Goal: Task Accomplishment & Management: Manage account settings

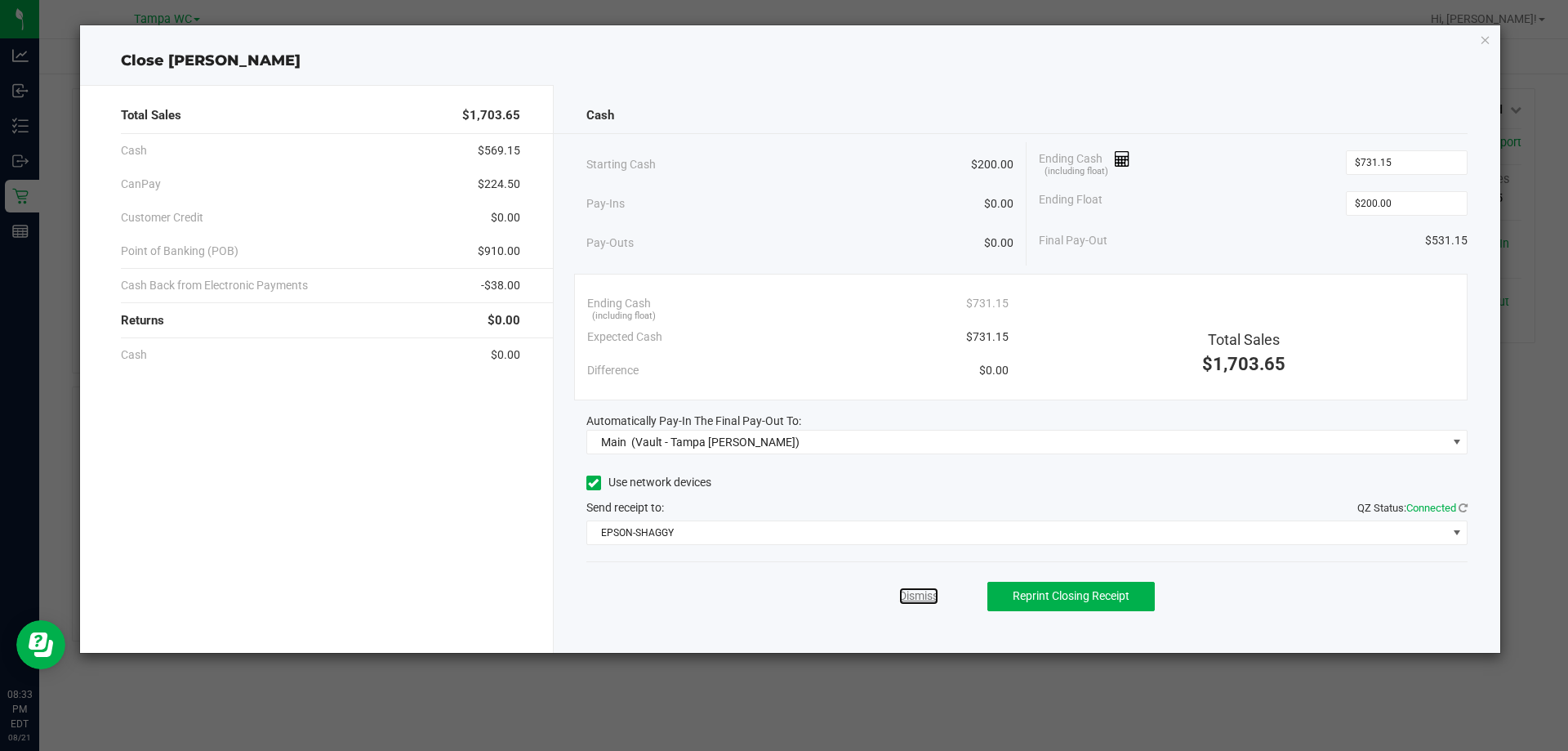
click at [931, 595] on link "Dismiss" at bounding box center [918, 595] width 39 height 18
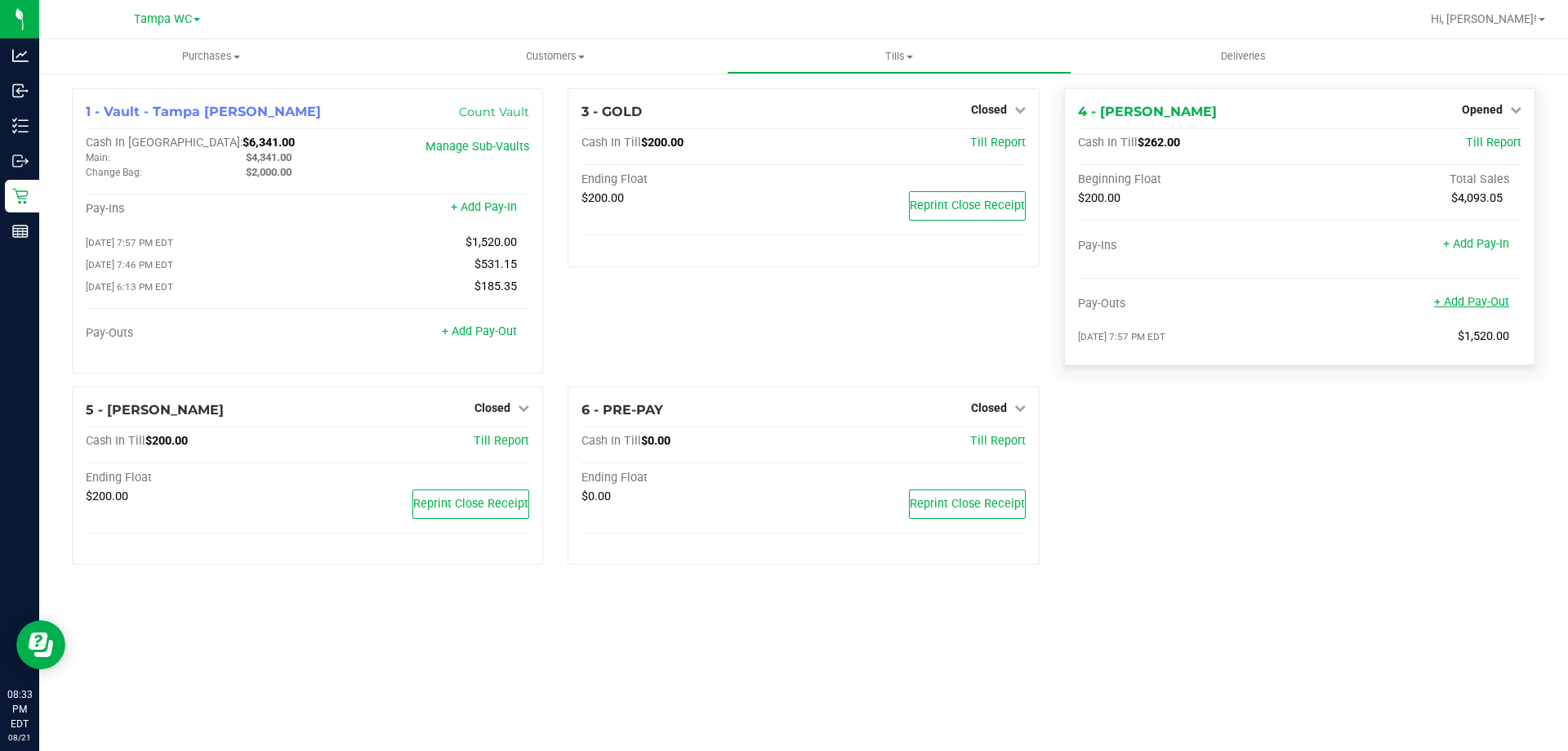
click at [1494, 304] on link "+ Add Pay-Out" at bounding box center [1472, 302] width 75 height 14
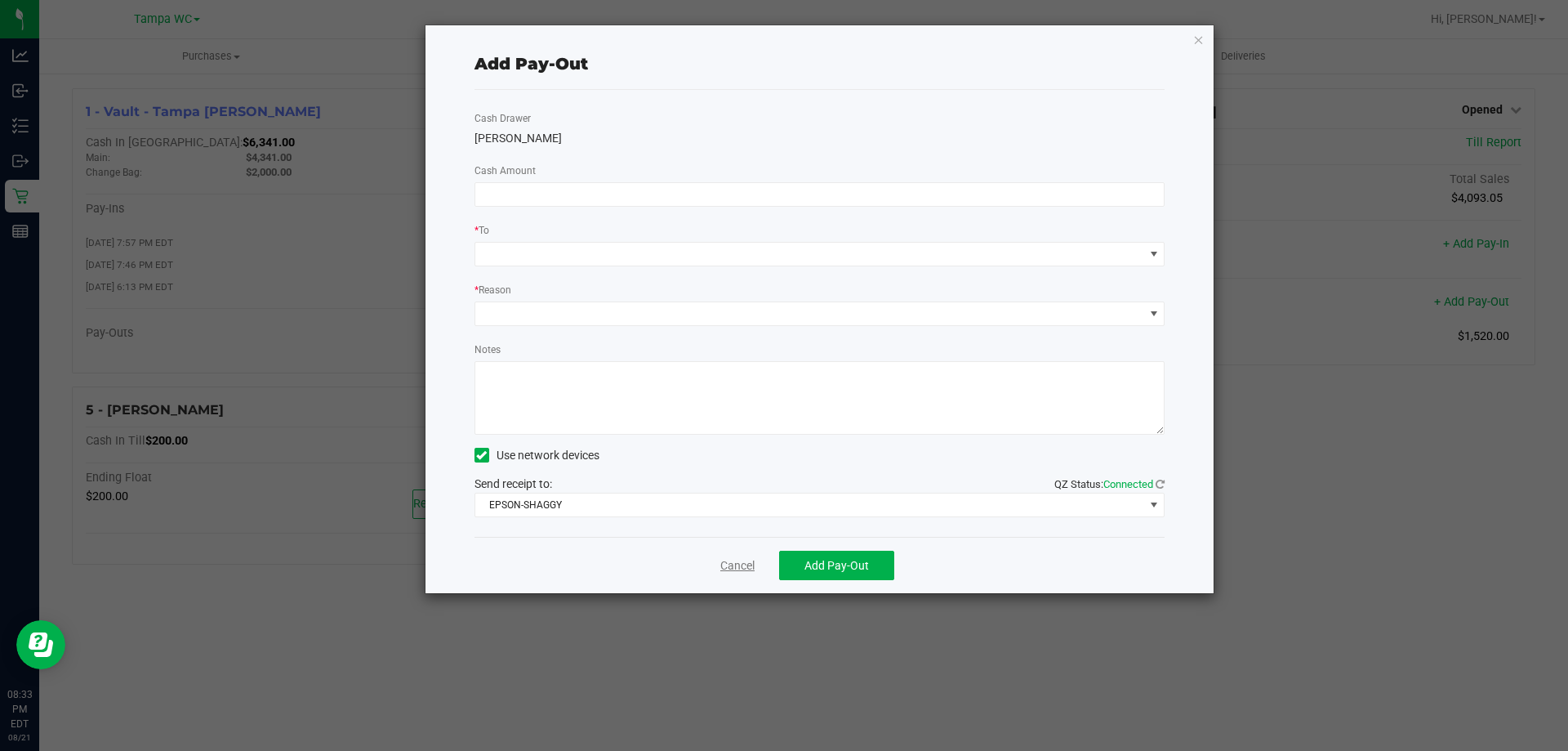
click at [742, 568] on link "Cancel" at bounding box center [737, 565] width 34 height 18
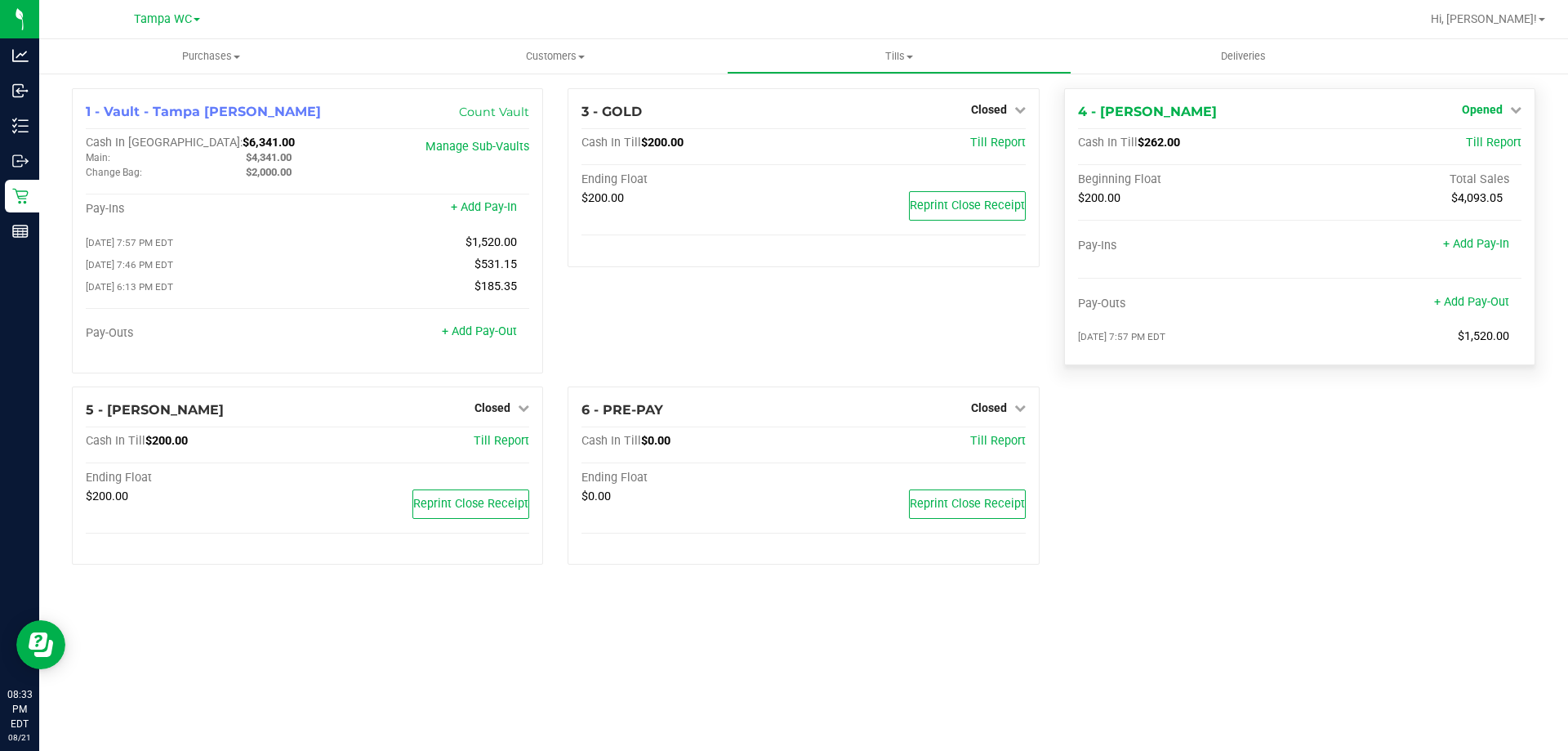
click at [1473, 116] on span "Opened" at bounding box center [1482, 110] width 41 height 13
click at [1479, 148] on link "Close Till" at bounding box center [1484, 144] width 44 height 13
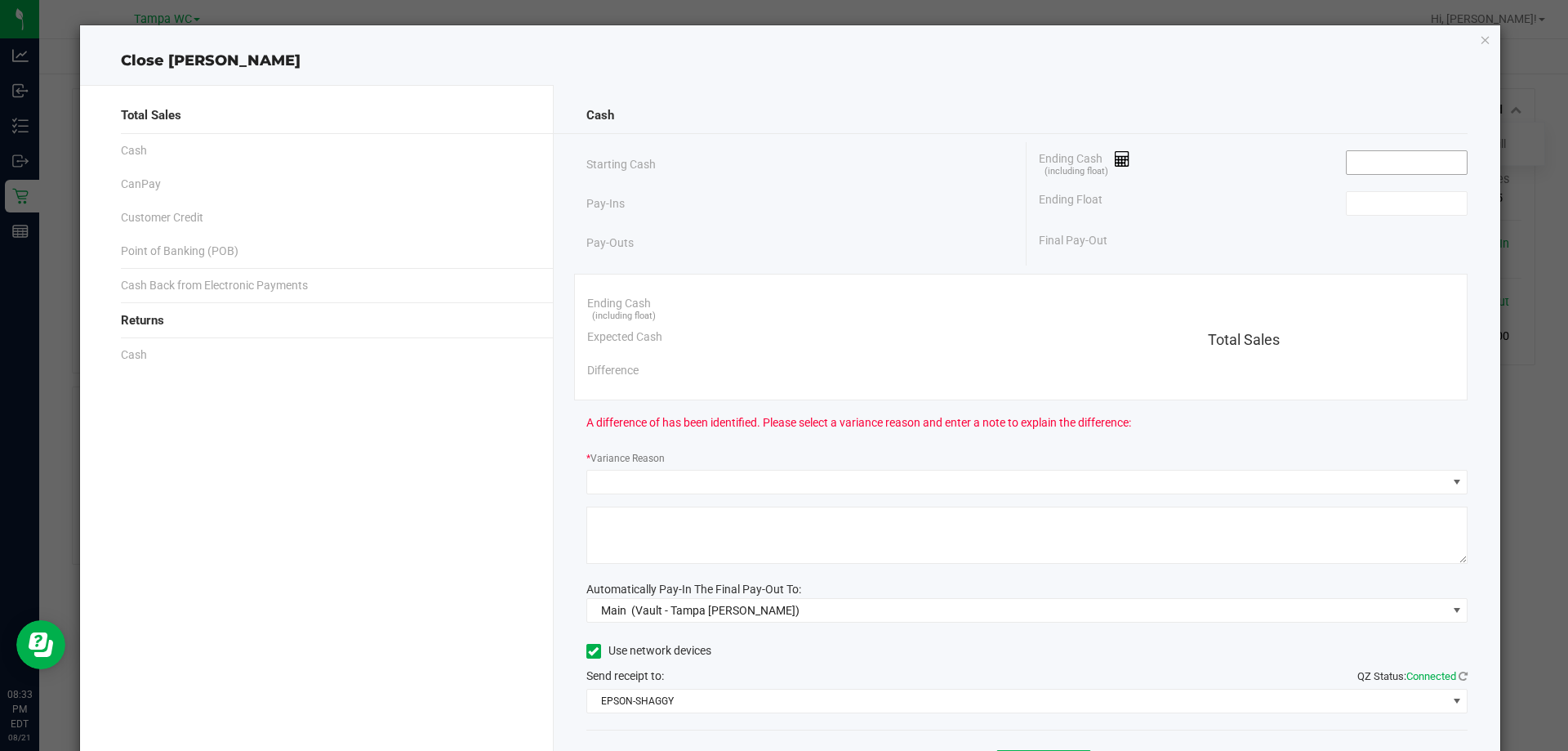
click at [1393, 170] on input at bounding box center [1407, 162] width 120 height 23
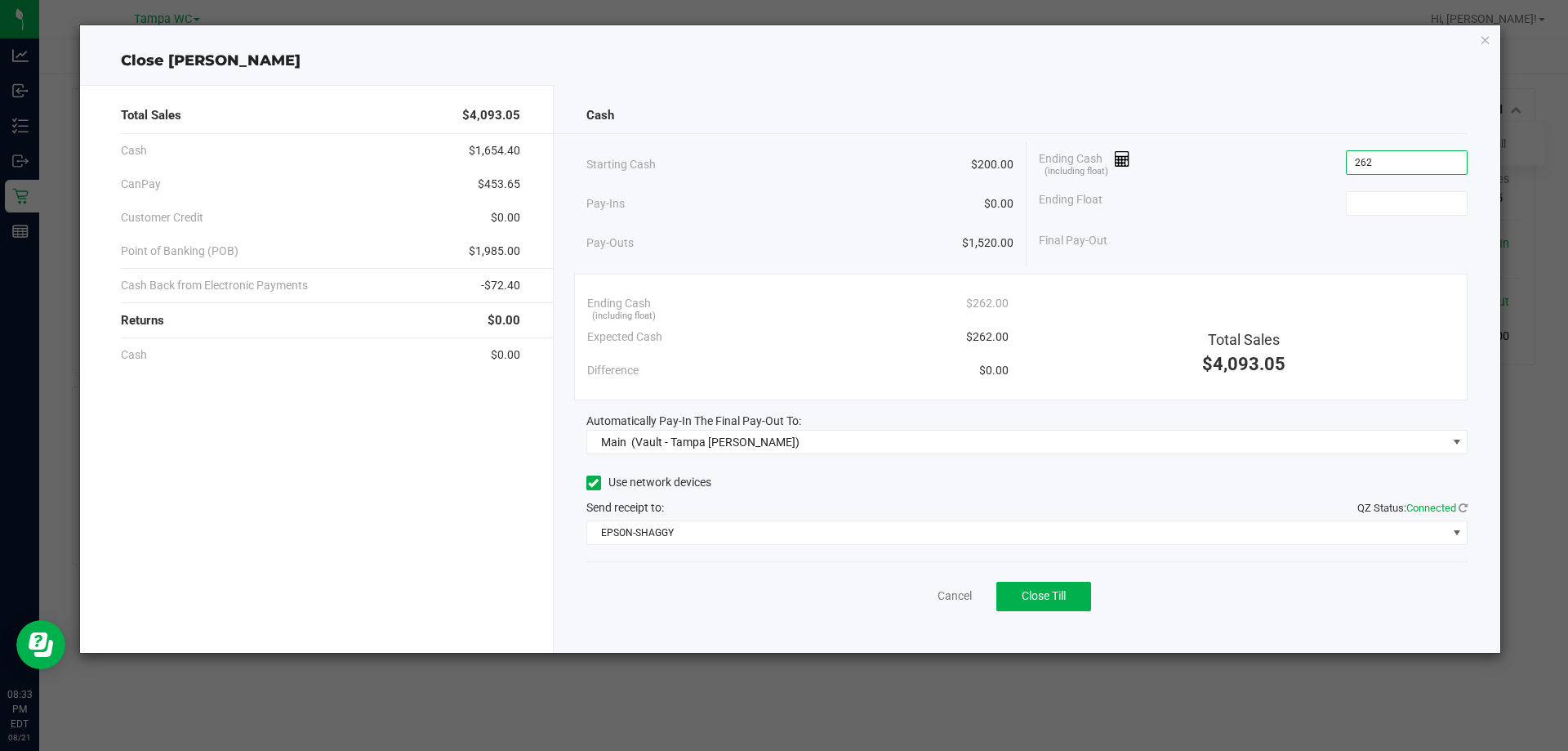
type input "$262.00"
type input "$200.00"
click at [1085, 585] on button "Close Till" at bounding box center [1044, 595] width 94 height 29
click at [917, 600] on link "Dismiss" at bounding box center [918, 595] width 39 height 18
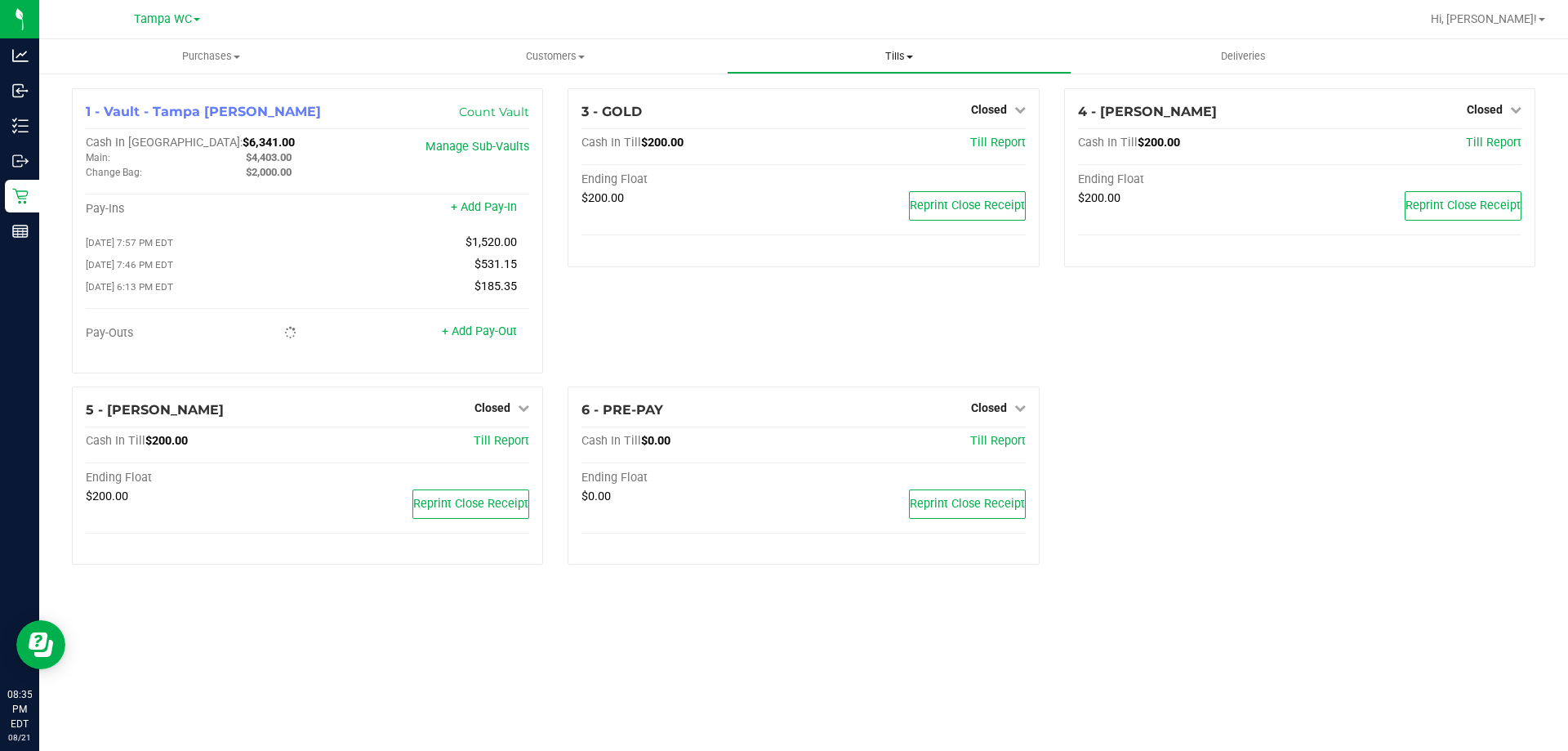
click at [887, 53] on span "Tills" at bounding box center [898, 57] width 342 height 15
click at [812, 120] on span "Reconcile e-payments" at bounding box center [808, 118] width 162 height 14
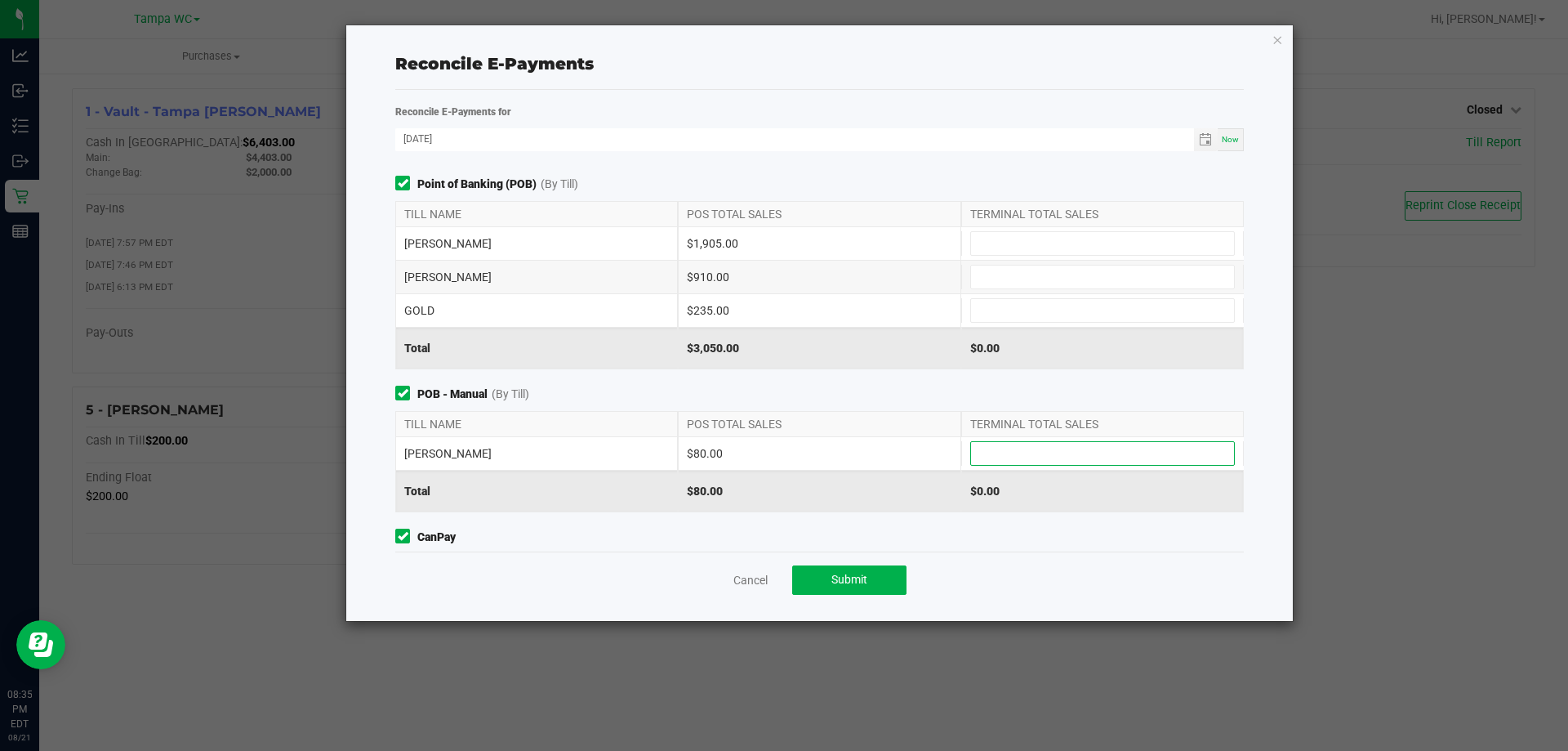
click at [971, 448] on input at bounding box center [1102, 452] width 263 height 23
type input "$80.00"
click at [1051, 248] on input at bounding box center [1102, 243] width 263 height 23
type input "$1,905.00"
type input "$910.00"
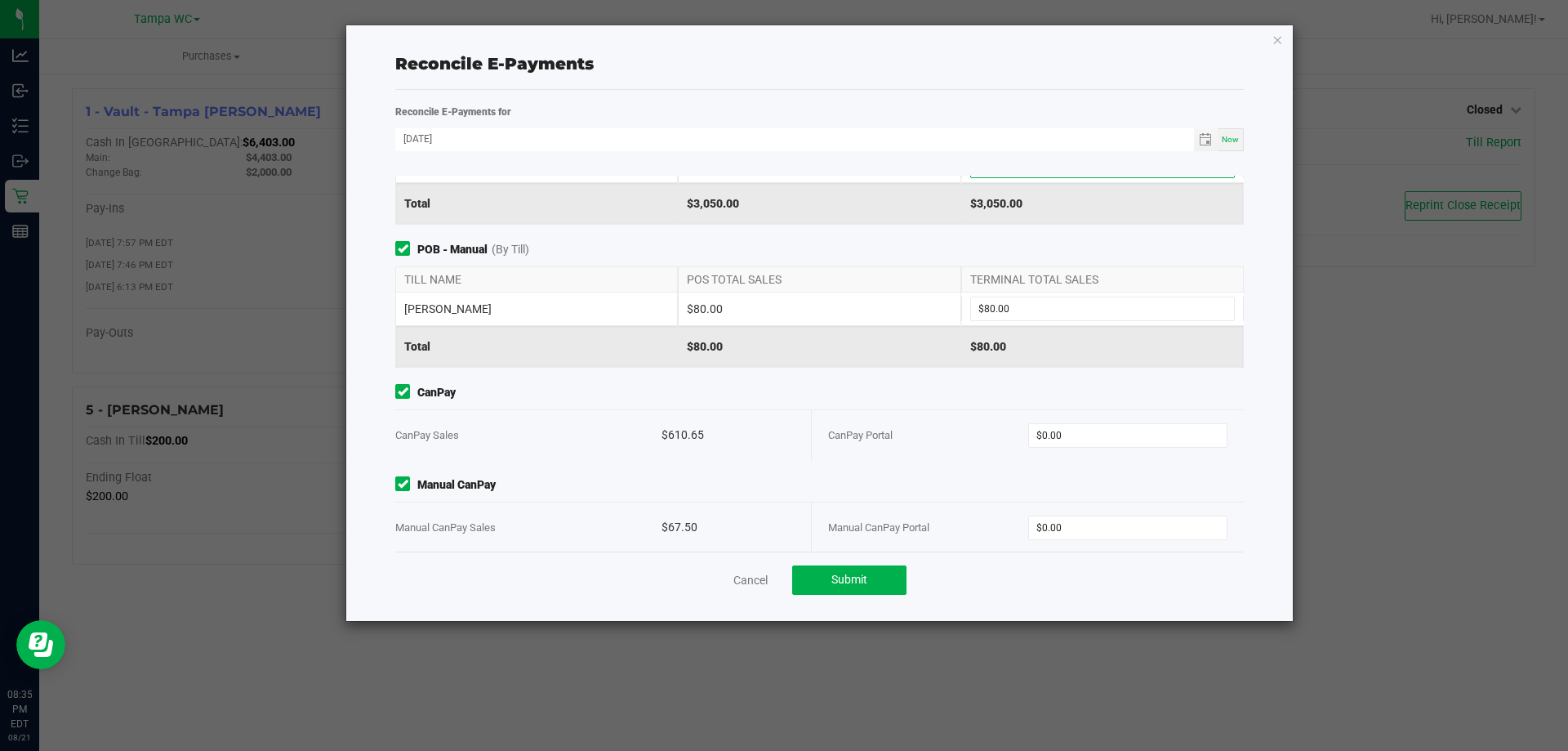
scroll to position [160, 0]
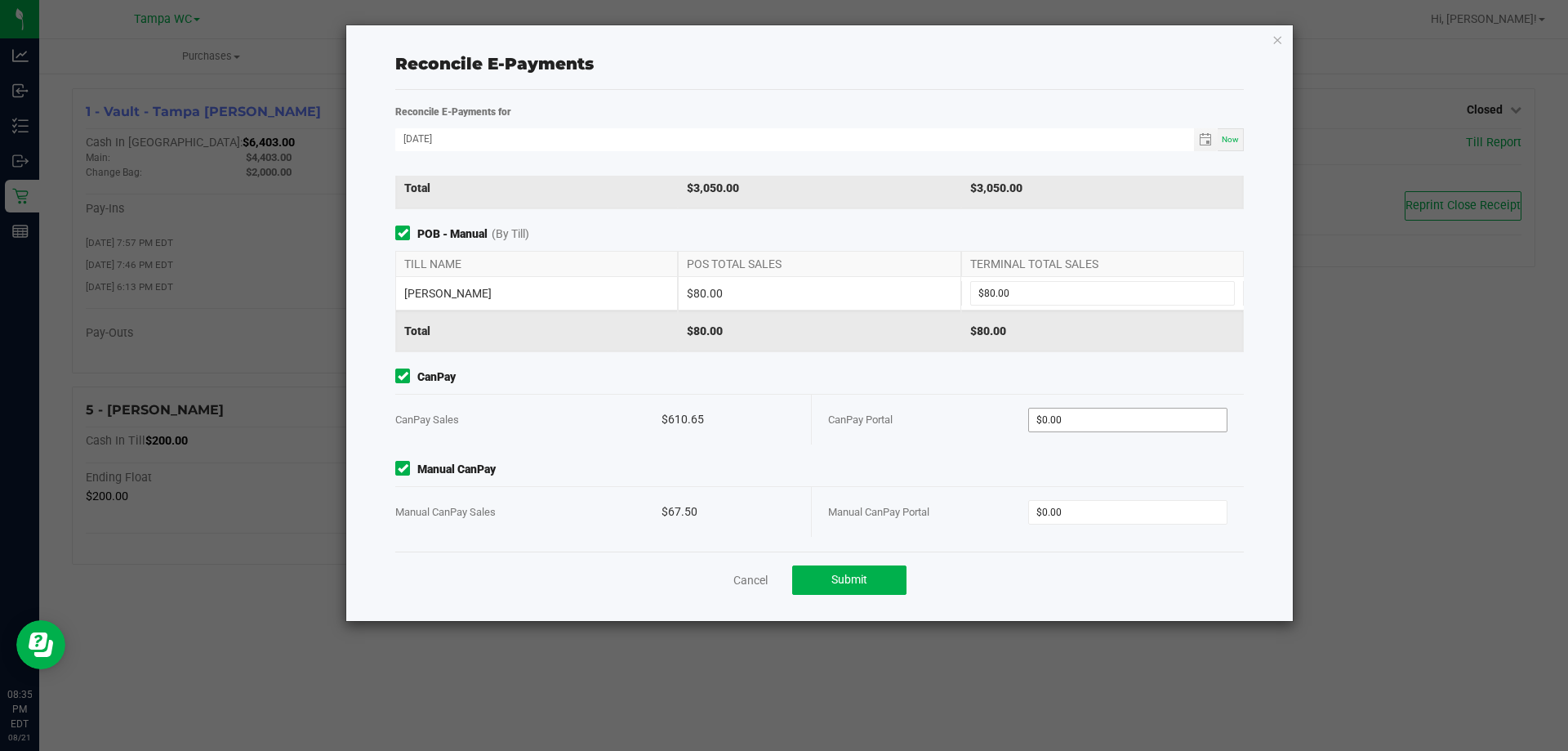
type input "$235.00"
click at [1115, 428] on input "0" at bounding box center [1128, 419] width 198 height 23
type input "$610.65"
type input "$67.50"
click at [1072, 566] on div "Cancel Submit" at bounding box center [820, 579] width 849 height 56
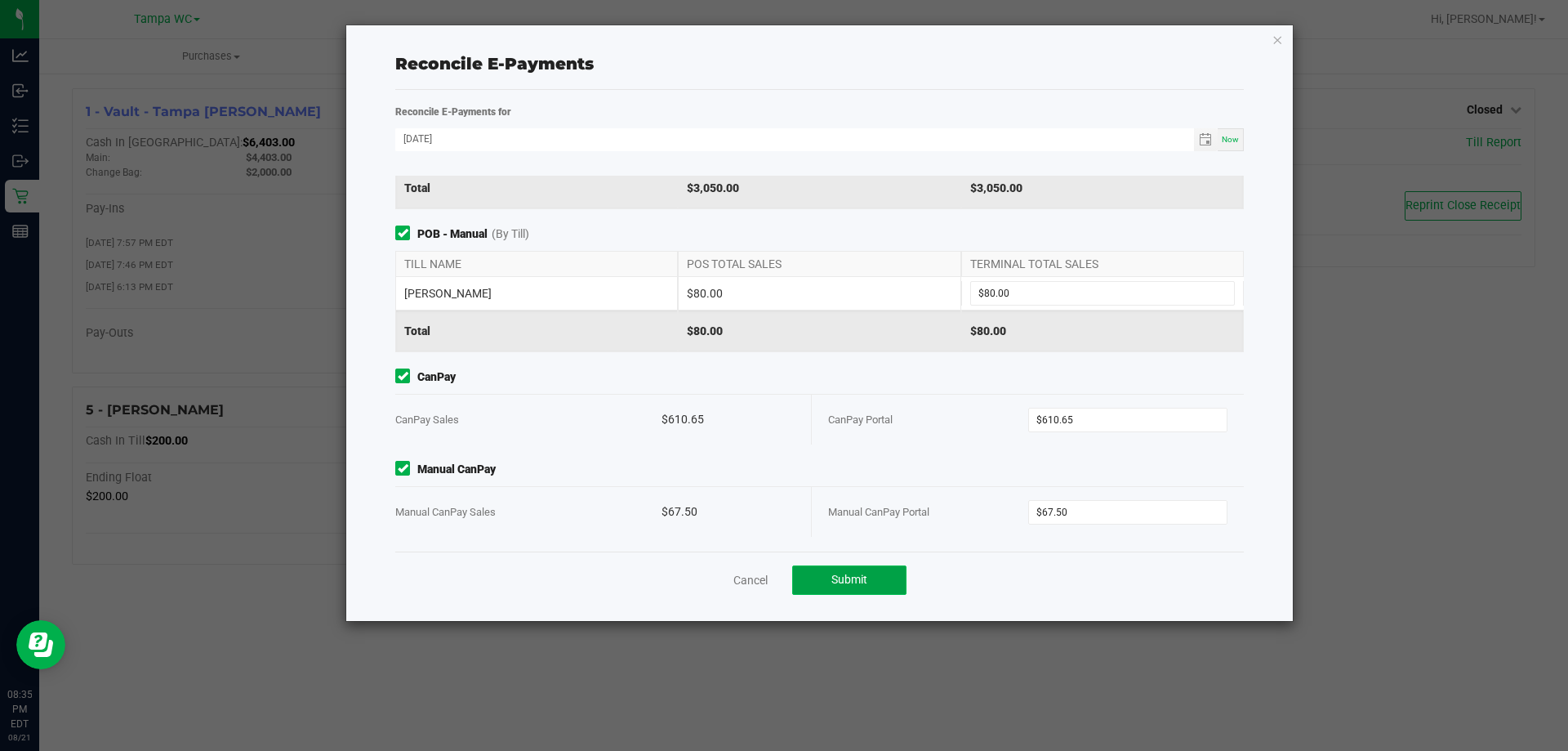
click at [887, 578] on button "Submit" at bounding box center [849, 580] width 115 height 29
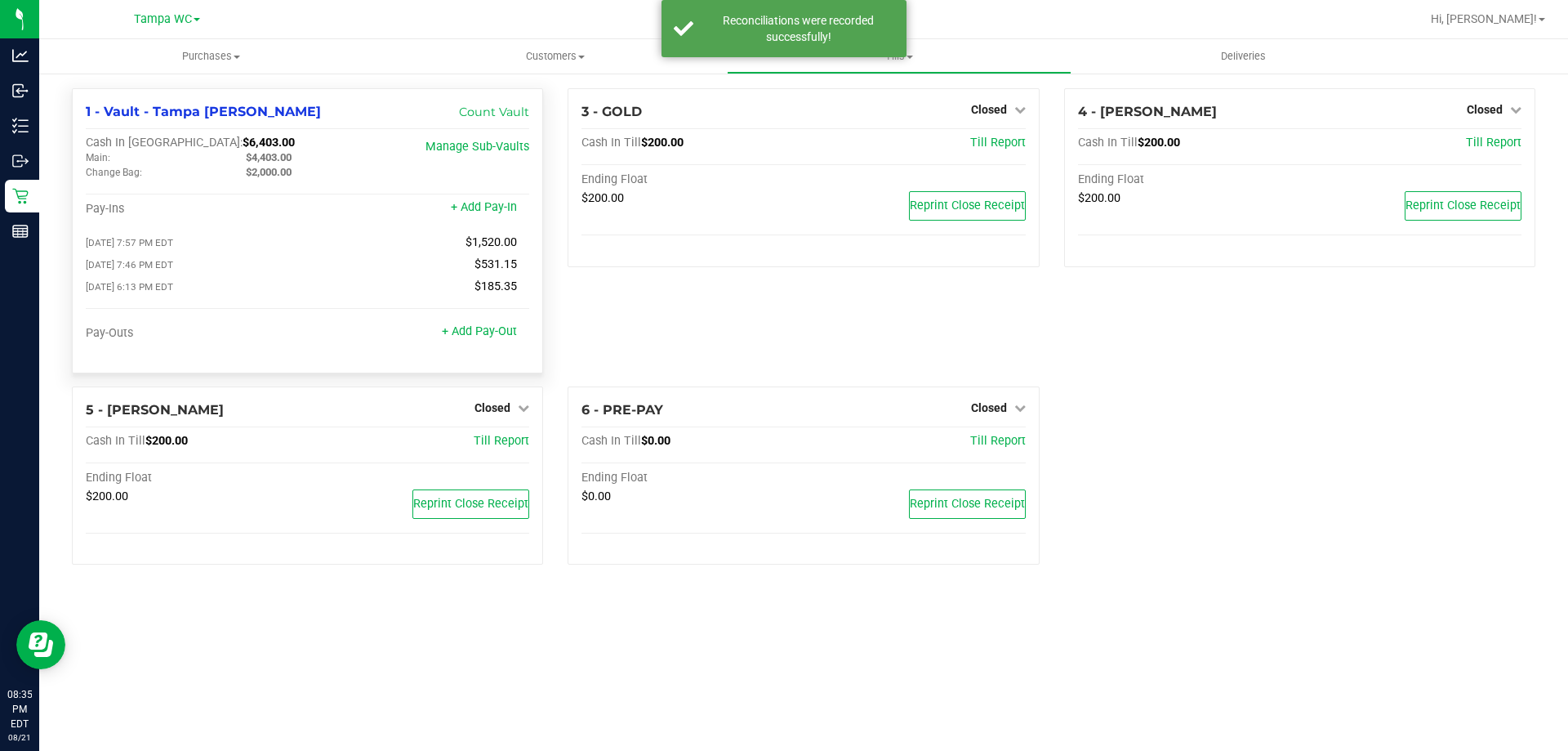
click at [266, 152] on span "$4,403.00" at bounding box center [268, 157] width 46 height 13
copy span "4,403.00"
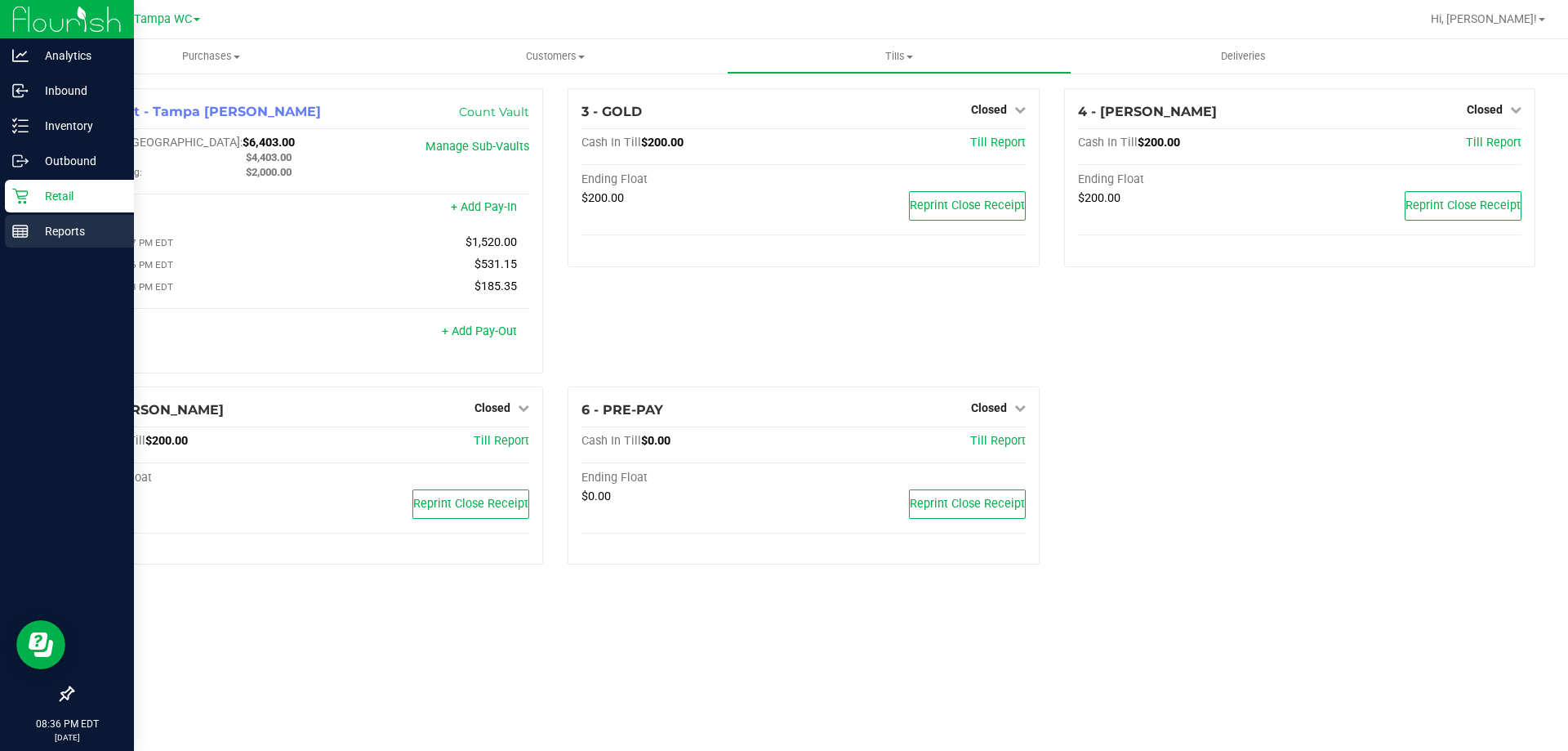
click at [31, 232] on p "Reports" at bounding box center [77, 231] width 98 height 19
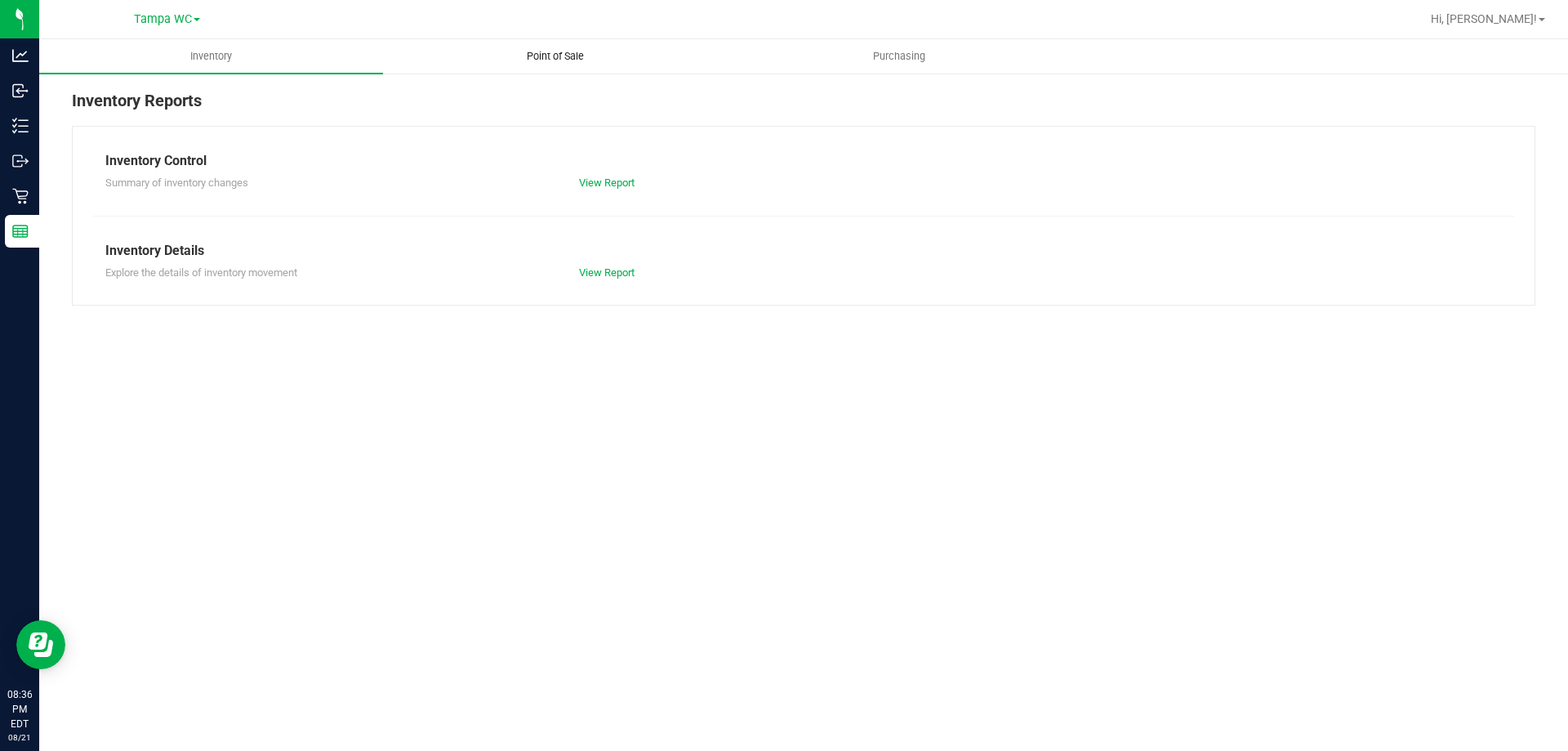
click at [569, 52] on span "Point of Sale" at bounding box center [555, 57] width 101 height 15
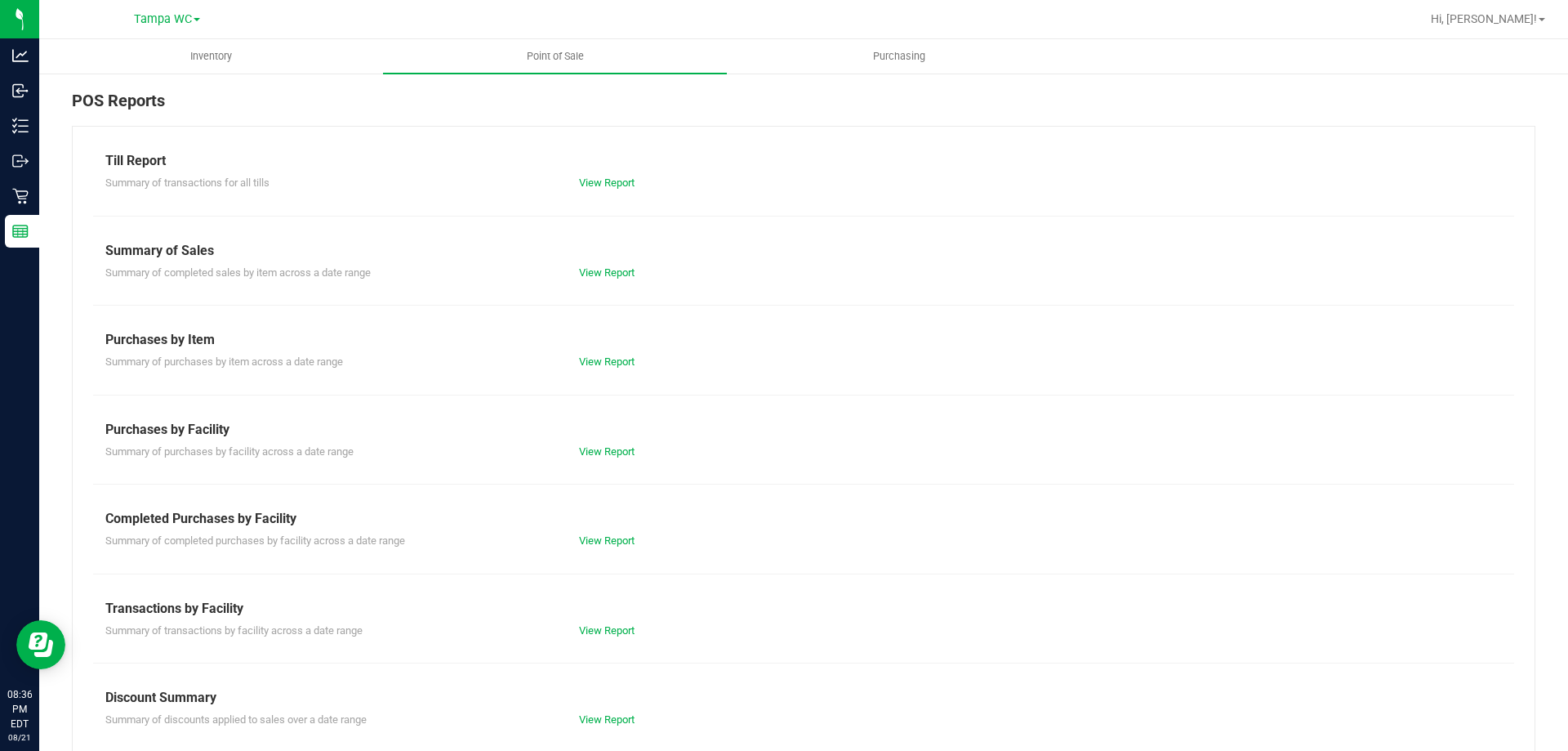
click at [586, 174] on div "Summary of transactions for all tills View Report" at bounding box center [803, 181] width 1421 height 20
click at [598, 192] on div "Till Report Summary of transactions for all tills View Report Summary of Sales …" at bounding box center [804, 483] width 1463 height 717
click at [600, 186] on link "View Report" at bounding box center [606, 182] width 55 height 13
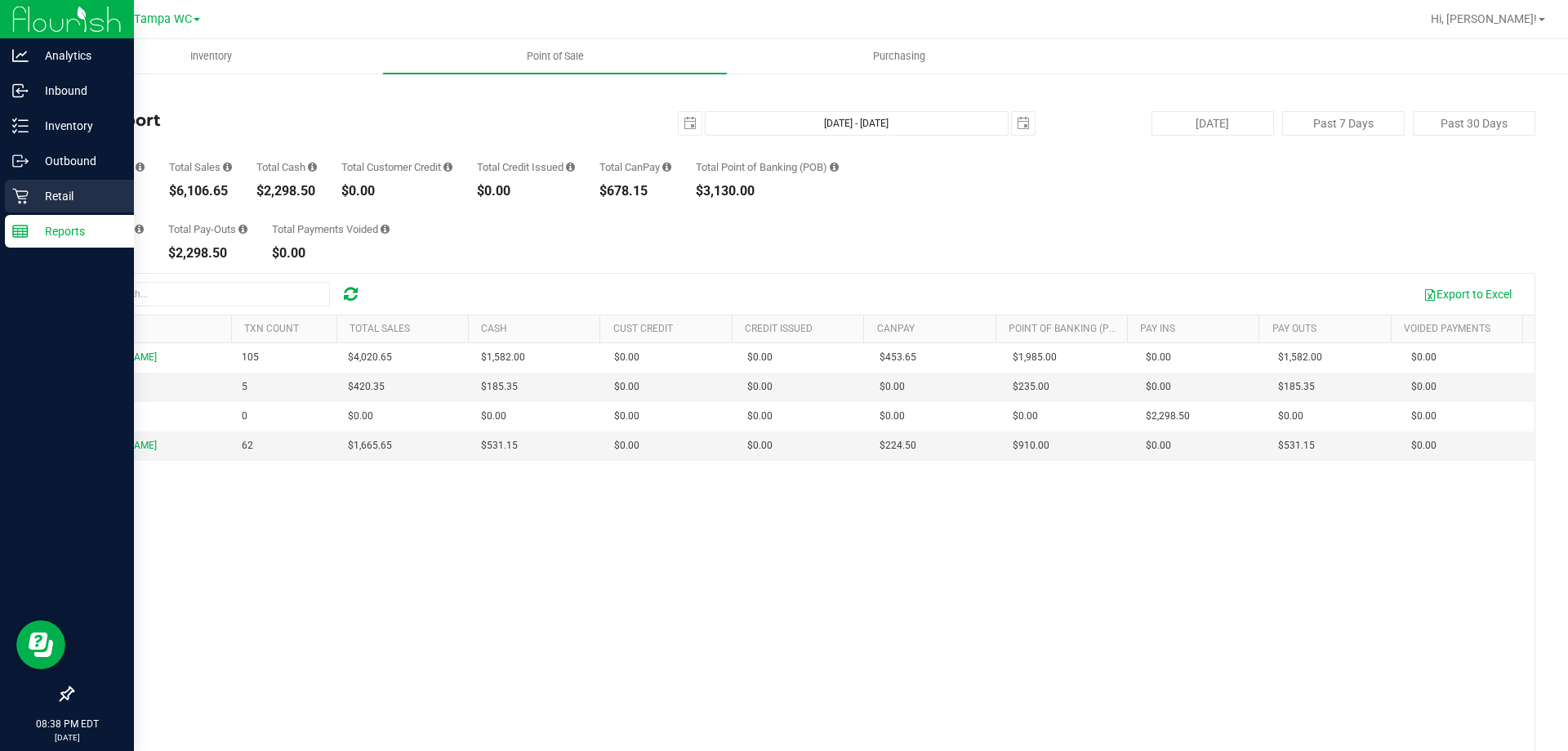
click at [51, 196] on p "Retail" at bounding box center [77, 196] width 98 height 19
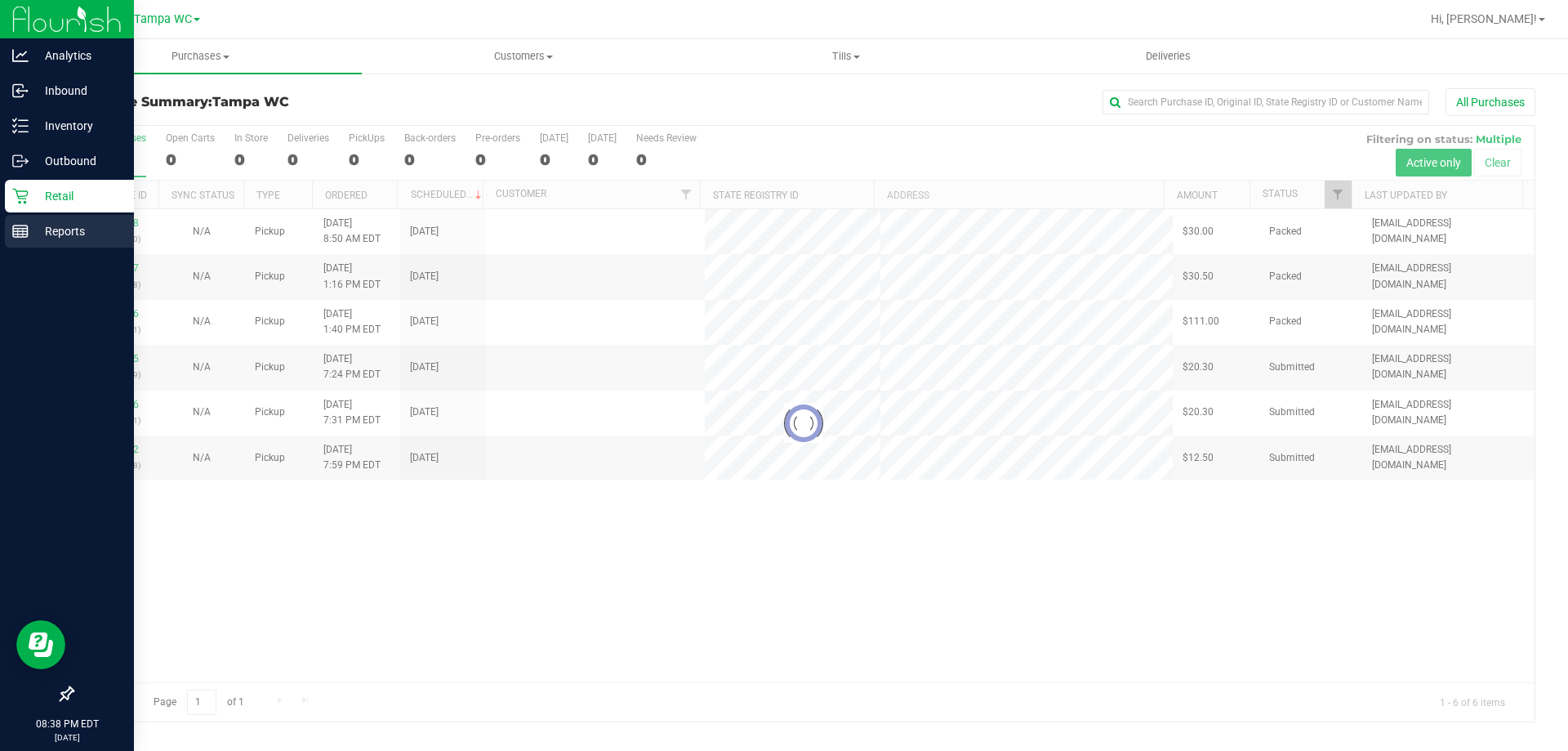
click at [24, 222] on div "Reports" at bounding box center [69, 231] width 129 height 33
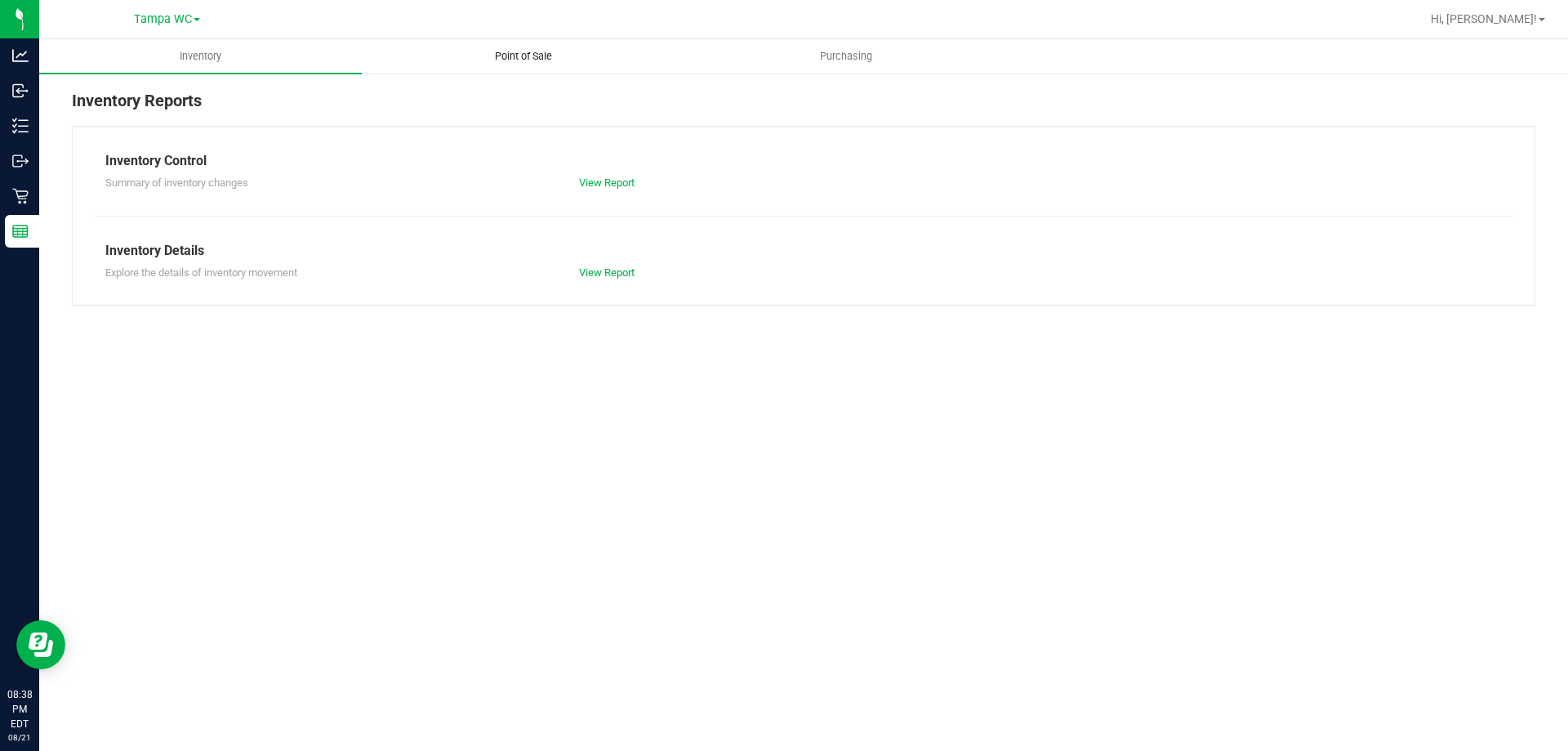
click at [565, 54] on span "Point of Sale" at bounding box center [524, 57] width 101 height 15
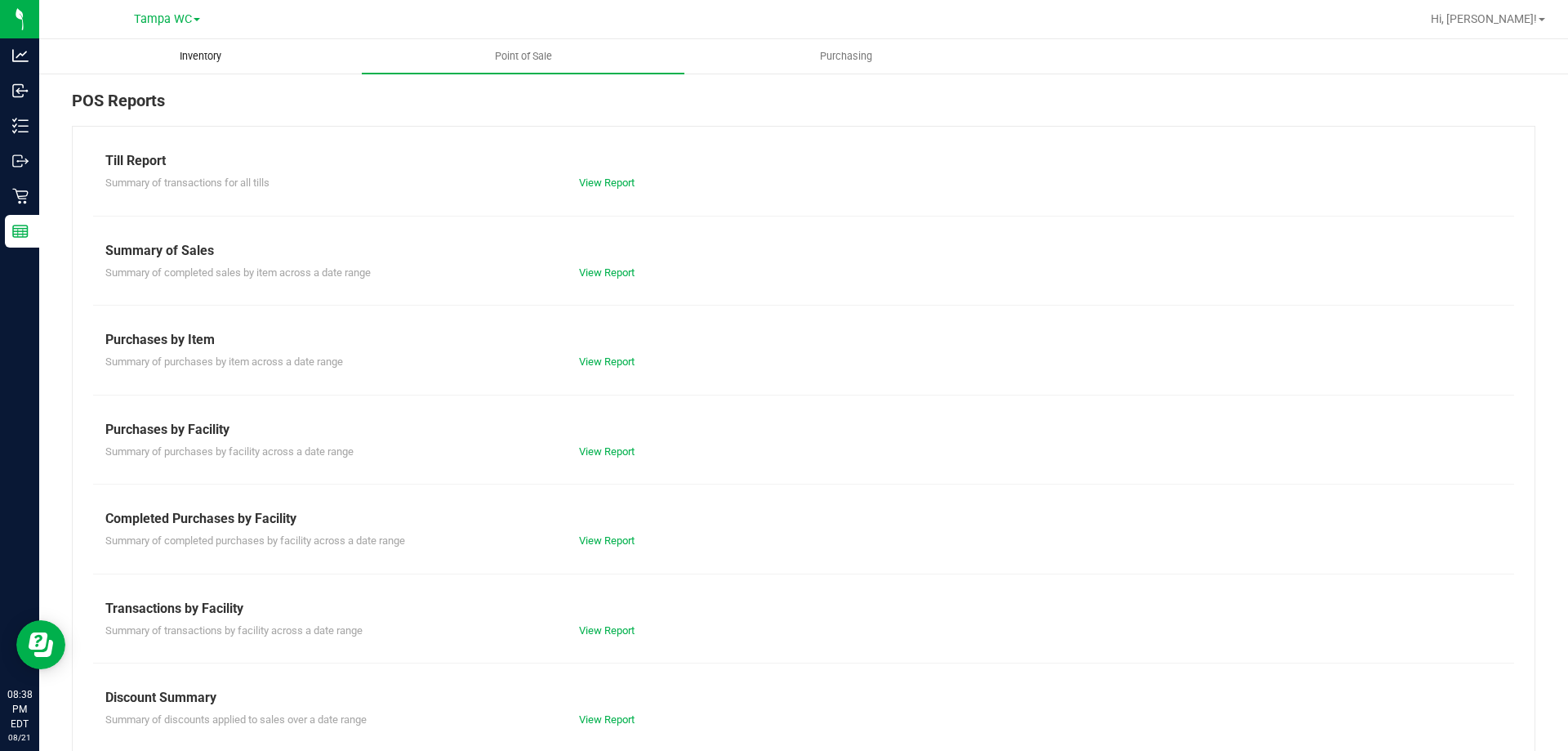
click at [227, 69] on uib-tab-heading "Inventory" at bounding box center [201, 56] width 321 height 33
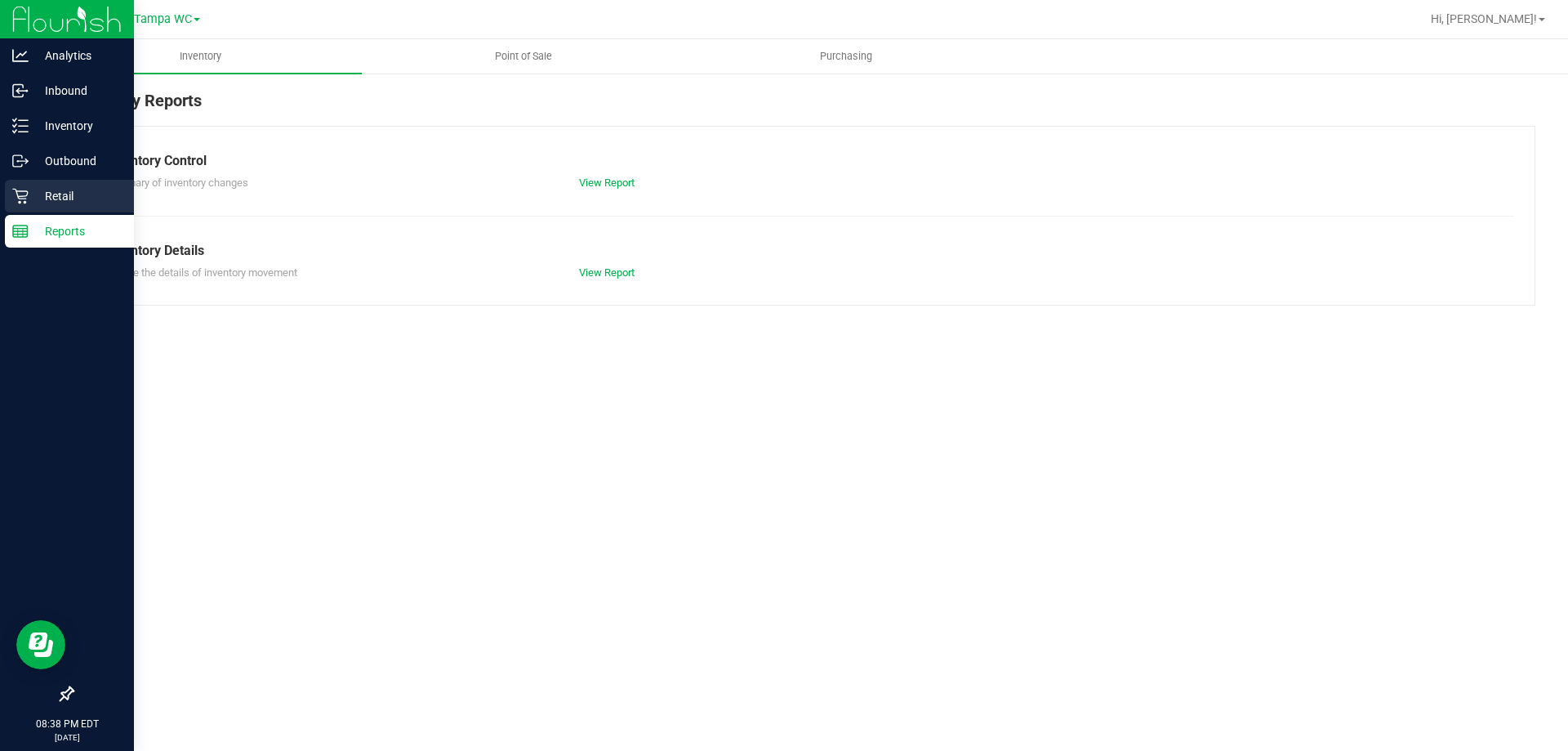
click at [14, 202] on icon at bounding box center [21, 197] width 17 height 17
